Goal: Task Accomplishment & Management: Manage account settings

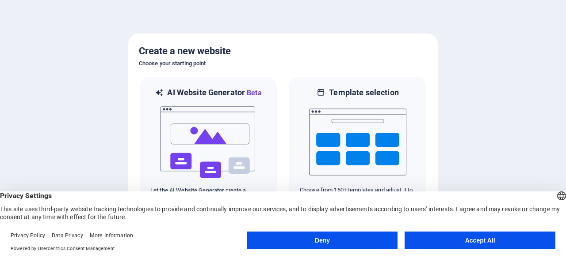
click at [450, 239] on button "Accept All" at bounding box center [479, 241] width 151 height 18
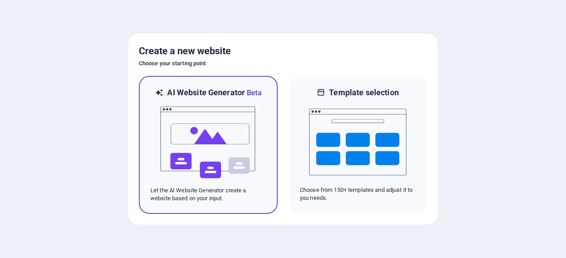
click at [232, 148] on img at bounding box center [207, 143] width 97 height 88
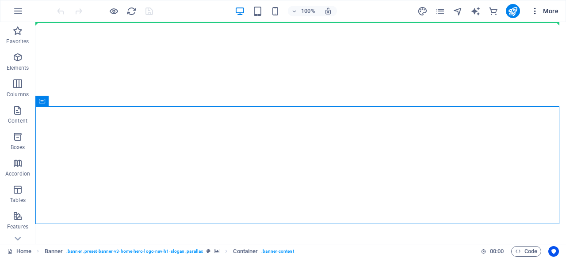
click at [535, 13] on icon "button" at bounding box center [534, 11] width 9 height 9
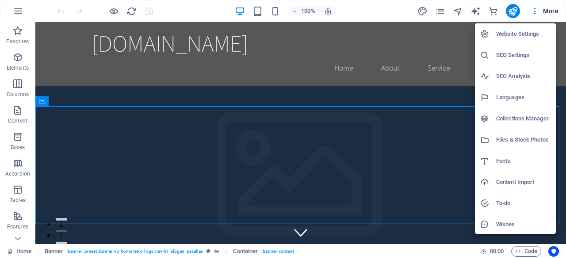
drag, startPoint x: 561, startPoint y: 31, endPoint x: 559, endPoint y: 53, distance: 22.6
click at [559, 53] on div at bounding box center [283, 129] width 566 height 258
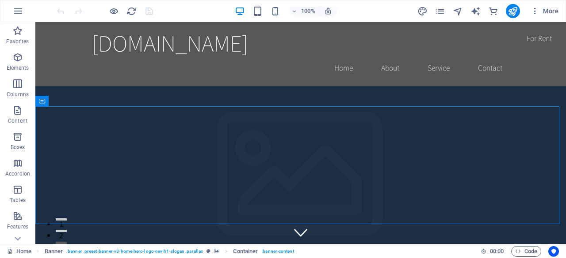
drag, startPoint x: 595, startPoint y: 76, endPoint x: 563, endPoint y: 35, distance: 51.6
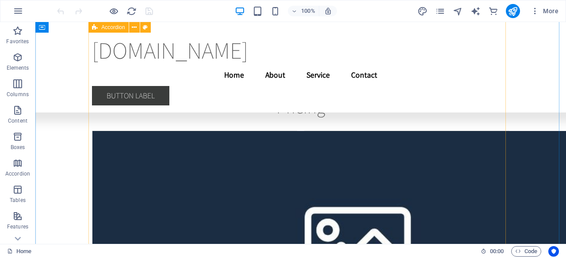
scroll to position [4965, 0]
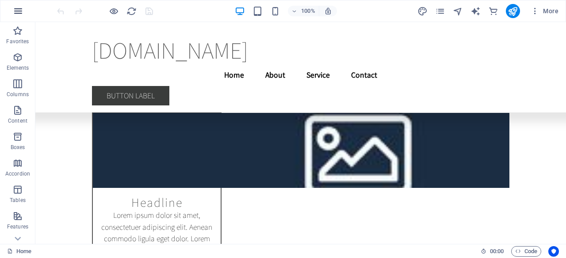
click at [19, 6] on icon "button" at bounding box center [18, 11] width 11 height 11
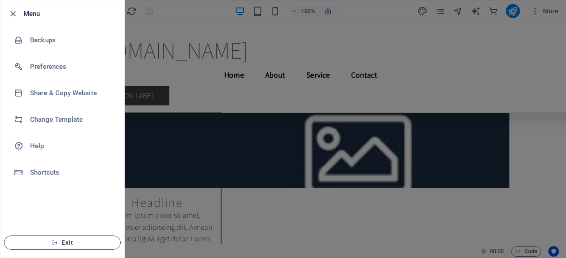
click at [60, 243] on span "Exit" at bounding box center [62, 242] width 102 height 7
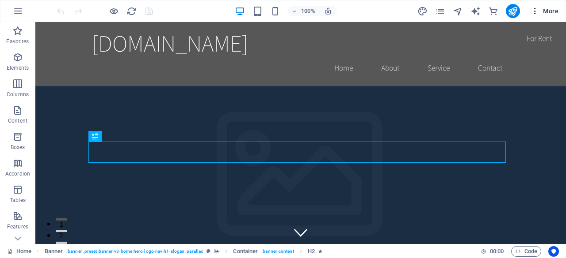
click at [532, 8] on icon "button" at bounding box center [534, 11] width 9 height 9
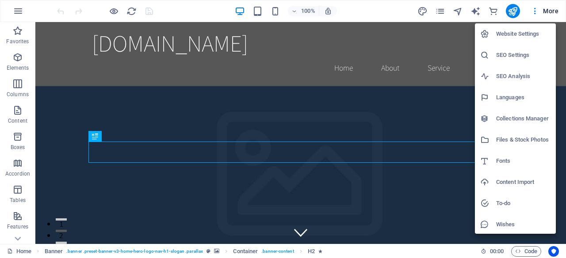
click at [523, 37] on h6 "Website Settings" at bounding box center [523, 34] width 54 height 11
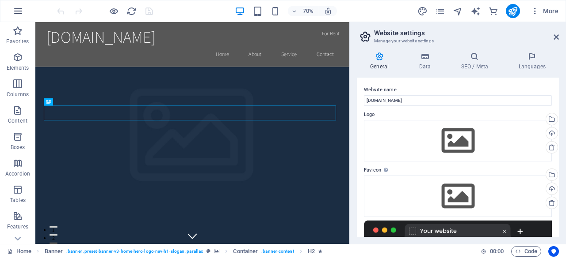
click at [21, 7] on icon "button" at bounding box center [18, 11] width 11 height 11
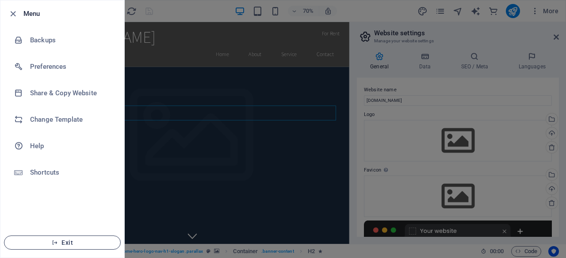
click at [49, 240] on span "Exit" at bounding box center [62, 242] width 102 height 7
